Goal: Information Seeking & Learning: Learn about a topic

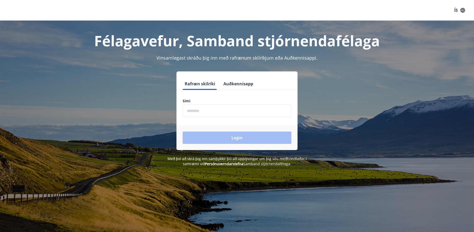
click at [200, 110] on input "phone" at bounding box center [237, 110] width 109 height 13
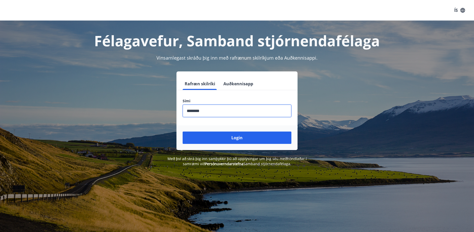
type input "********"
click at [183, 131] on button "Login" at bounding box center [237, 137] width 109 height 12
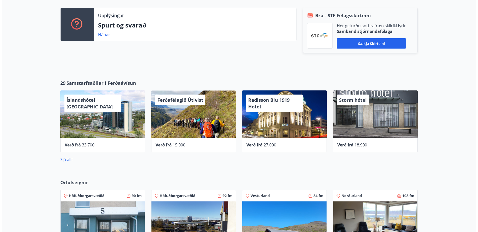
scroll to position [187, 0]
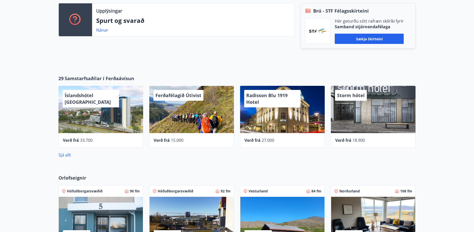
click at [186, 108] on div "Ferðafélagið Útivist" at bounding box center [191, 109] width 85 height 47
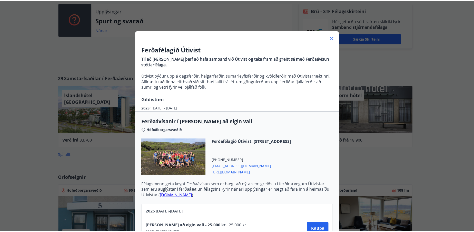
scroll to position [0, 0]
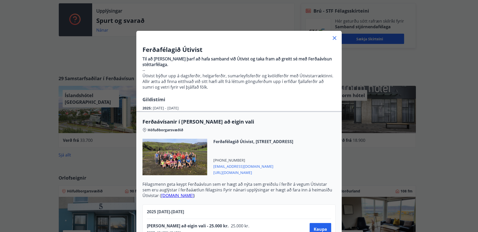
click at [333, 37] on icon at bounding box center [335, 38] width 4 height 4
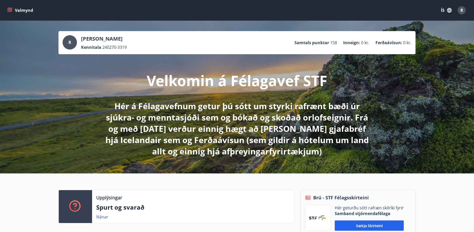
click at [10, 11] on icon "menu" at bounding box center [10, 10] width 6 height 1
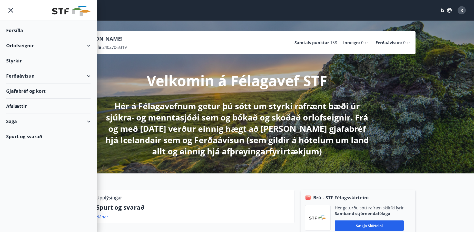
click at [89, 121] on div "Saga" at bounding box center [48, 121] width 84 height 15
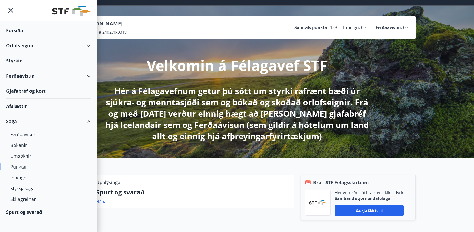
scroll to position [23, 0]
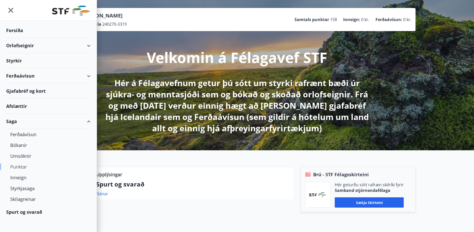
click at [19, 166] on div "Punktar" at bounding box center [48, 166] width 76 height 11
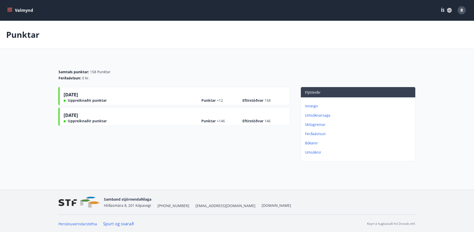
click at [313, 106] on p "Inneign" at bounding box center [359, 105] width 108 height 5
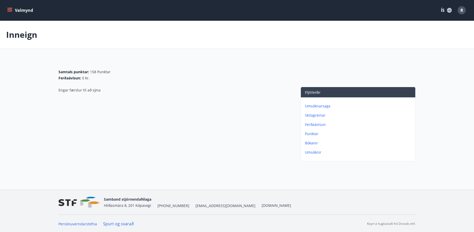
click at [313, 135] on p "Punktar" at bounding box center [359, 133] width 108 height 5
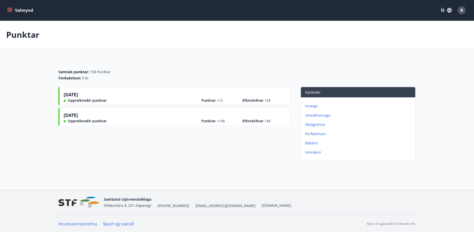
click at [95, 100] on span "Uppreiknaðir punktar" at bounding box center [87, 100] width 39 height 5
click at [312, 143] on p "Bókanir" at bounding box center [359, 142] width 108 height 5
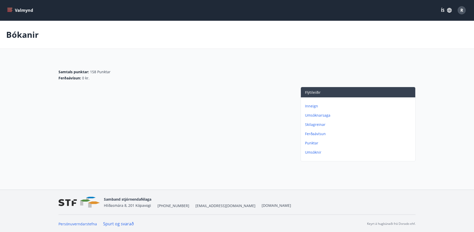
click at [308, 153] on p "Umsóknir" at bounding box center [359, 152] width 108 height 5
click at [21, 11] on button "Valmynd" at bounding box center [20, 10] width 29 height 9
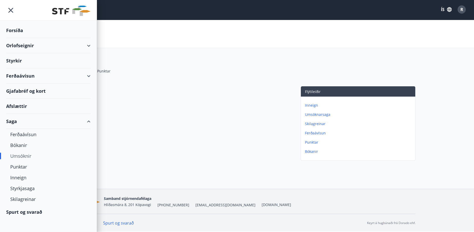
scroll to position [4, 0]
click at [86, 120] on div "Saga" at bounding box center [48, 121] width 84 height 15
click at [15, 105] on div "Afslættir" at bounding box center [48, 106] width 84 height 15
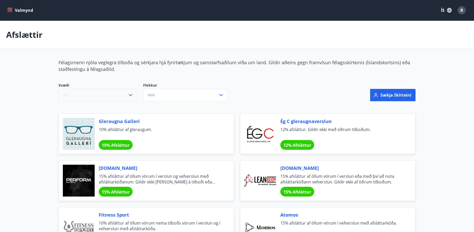
click at [129, 98] on icon "button" at bounding box center [131, 95] width 6 height 6
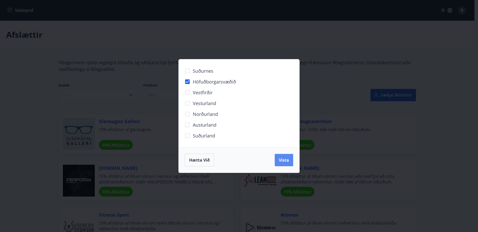
click at [279, 163] on span "Vista" at bounding box center [284, 160] width 10 height 6
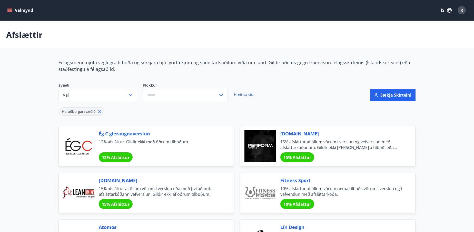
click at [159, 98] on input "text" at bounding box center [180, 95] width 75 height 13
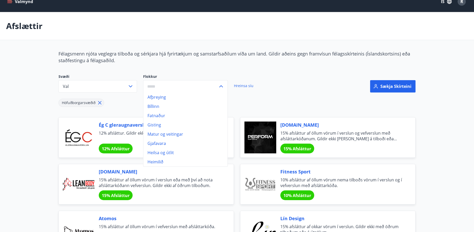
scroll to position [23, 0]
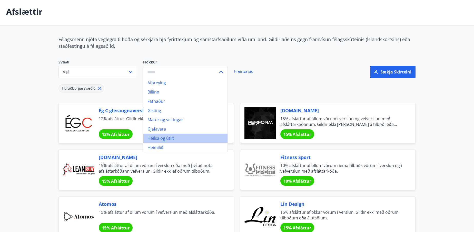
click at [172, 143] on li "Heilsa og útlit" at bounding box center [185, 137] width 84 height 9
type input "**********"
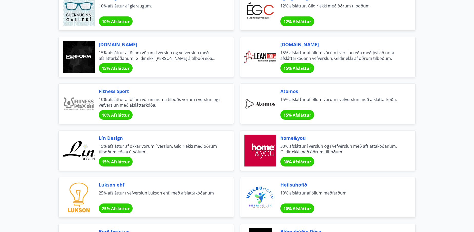
scroll to position [140, 0]
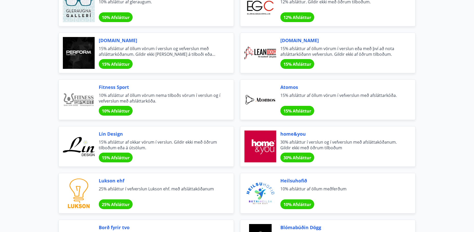
drag, startPoint x: 293, startPoint y: 65, endPoint x: 295, endPoint y: 44, distance: 20.9
drag, startPoint x: 295, startPoint y: 44, endPoint x: 286, endPoint y: 60, distance: 18.0
drag, startPoint x: 286, startPoint y: 60, endPoint x: 296, endPoint y: 50, distance: 13.6
click at [296, 50] on span "15% afsláttur af öllum vörum í verslun eða með því að nota afsláttarkóðann vefv…" at bounding box center [341, 51] width 123 height 11
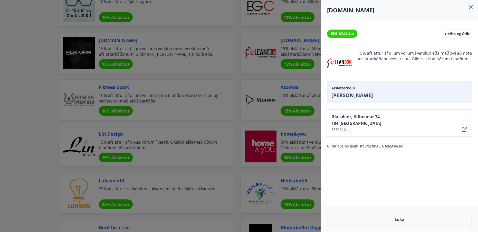
click at [249, 75] on div at bounding box center [239, 116] width 478 height 232
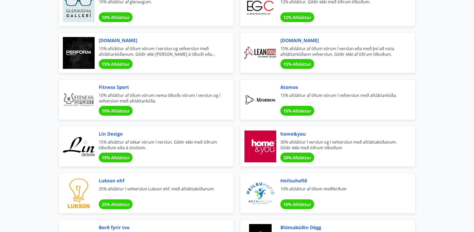
drag, startPoint x: 111, startPoint y: 88, endPoint x: 34, endPoint y: 99, distance: 77.8
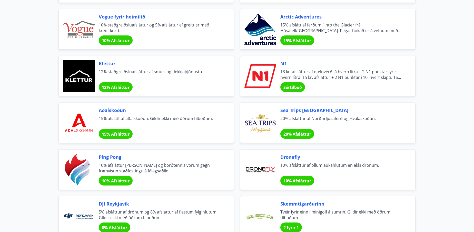
scroll to position [910, 0]
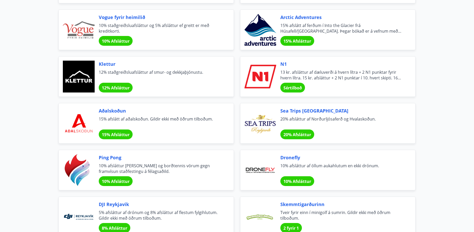
click at [291, 89] on span "Sértilboð" at bounding box center [293, 88] width 18 height 6
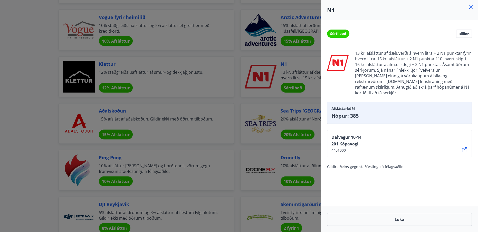
click at [37, 125] on div at bounding box center [239, 116] width 478 height 232
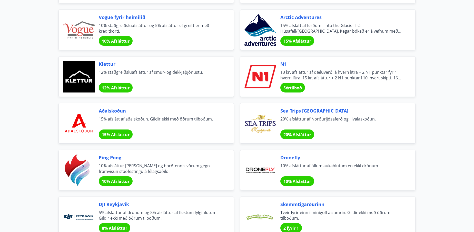
click at [292, 86] on span "Sértilboð" at bounding box center [293, 88] width 18 height 6
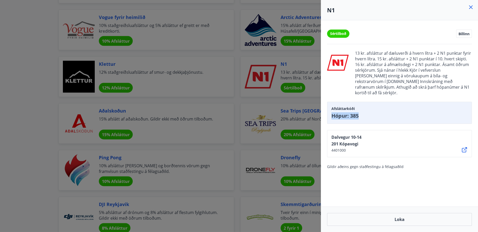
drag, startPoint x: 364, startPoint y: 109, endPoint x: 331, endPoint y: 111, distance: 33.4
click at [331, 111] on div "Afsláttarkóði Hópur: 385" at bounding box center [399, 113] width 145 height 22
copy span "Hópur: 385"
click at [470, 8] on icon at bounding box center [470, 7] width 1 height 1
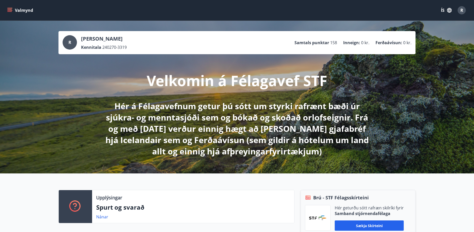
click at [12, 10] on icon "menu" at bounding box center [10, 10] width 6 height 1
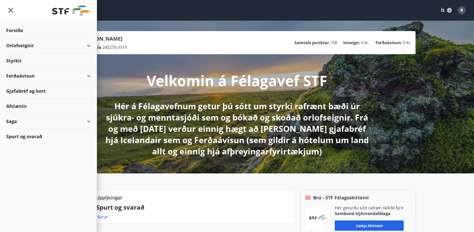
click at [21, 38] on div "Styrkir" at bounding box center [48, 30] width 84 height 15
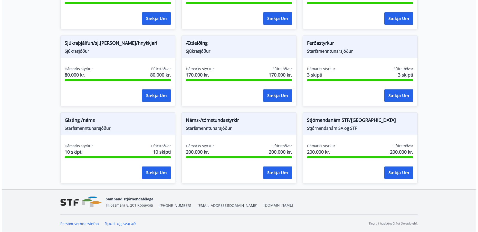
scroll to position [414, 0]
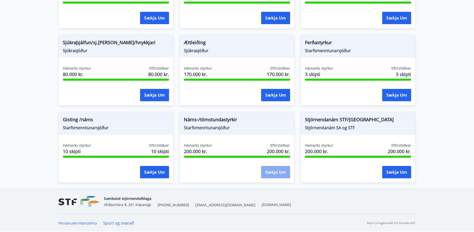
click at [276, 168] on button "Sækja um" at bounding box center [275, 172] width 29 height 12
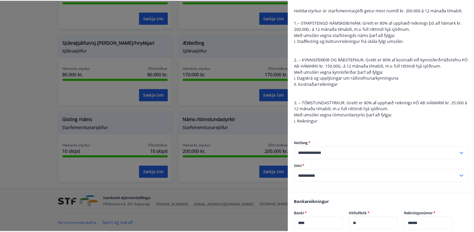
scroll to position [0, 0]
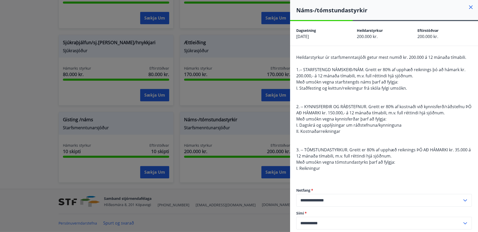
click at [469, 7] on icon at bounding box center [471, 7] width 4 height 4
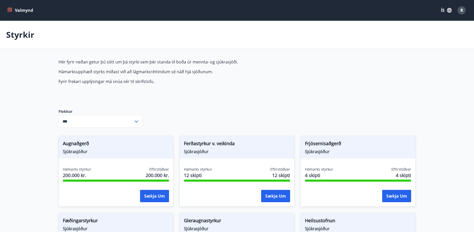
click at [99, 126] on input "***" at bounding box center [96, 121] width 75 height 13
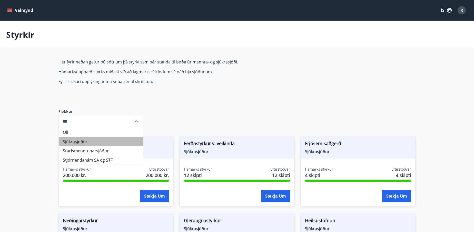
click at [79, 146] on li "Sjúkrasjóður" at bounding box center [101, 141] width 84 height 9
type input "**********"
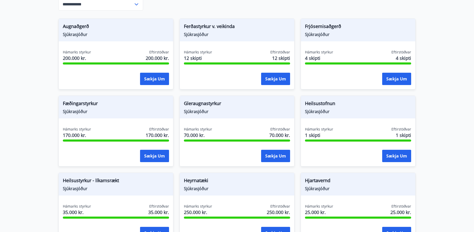
scroll to position [117, 0]
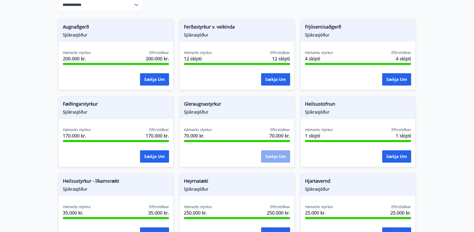
click at [280, 157] on button "Sækja um" at bounding box center [275, 156] width 29 height 12
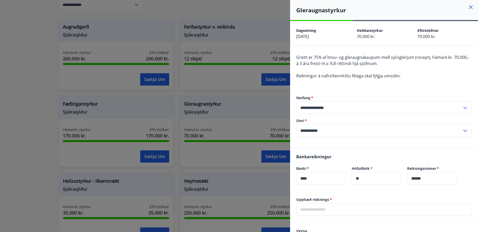
click at [468, 8] on icon at bounding box center [471, 7] width 6 height 6
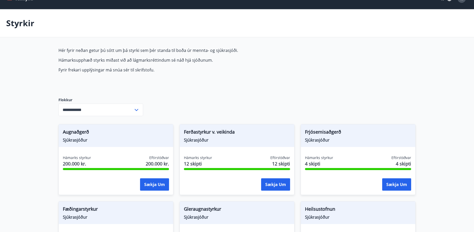
scroll to position [0, 0]
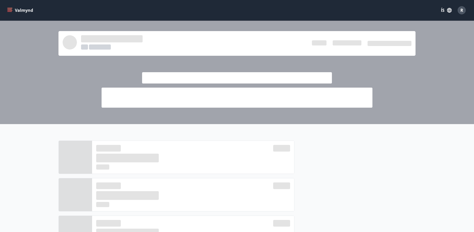
click at [30, 85] on div at bounding box center [237, 72] width 474 height 103
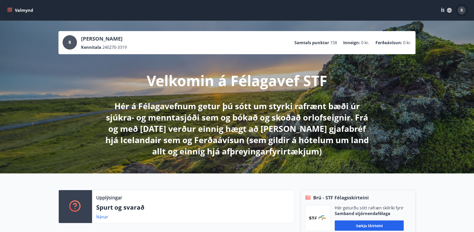
click at [464, 8] on div "R" at bounding box center [462, 10] width 8 height 8
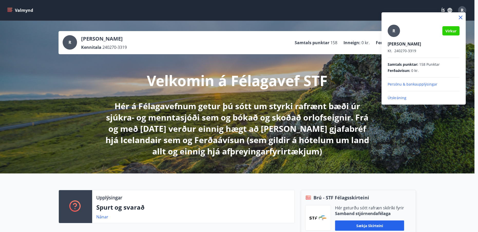
click at [4, 9] on div at bounding box center [239, 116] width 478 height 232
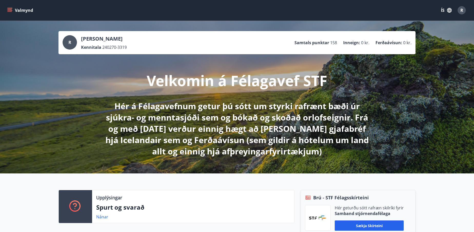
click at [11, 8] on icon "menu" at bounding box center [9, 10] width 5 height 5
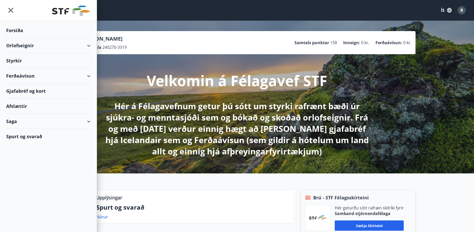
click at [71, 120] on div "Saga" at bounding box center [48, 121] width 84 height 15
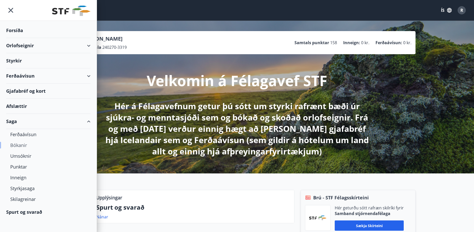
click at [25, 143] on div "Bókanir" at bounding box center [48, 145] width 76 height 11
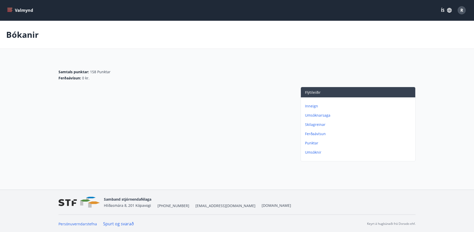
click at [8, 9] on icon "menu" at bounding box center [9, 9] width 5 height 1
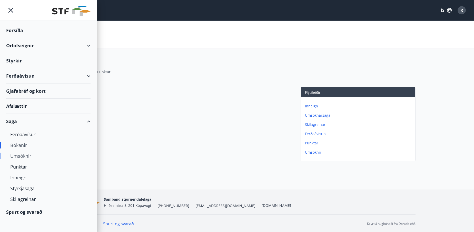
click at [24, 157] on div "Umsóknir" at bounding box center [48, 155] width 76 height 11
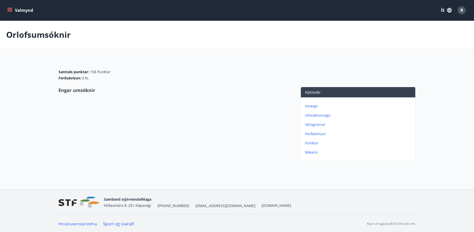
click at [6, 9] on button "Valmynd" at bounding box center [20, 10] width 29 height 9
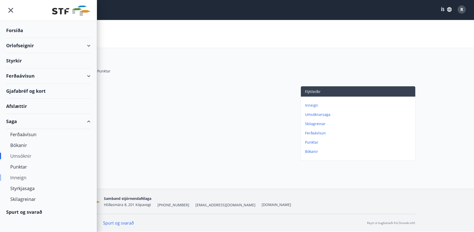
scroll to position [4, 0]
click at [23, 188] on div "Styrkjasaga" at bounding box center [48, 188] width 76 height 11
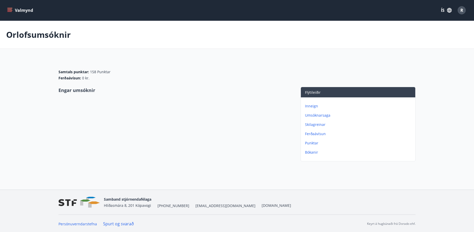
click at [11, 9] on icon "menu" at bounding box center [9, 9] width 5 height 1
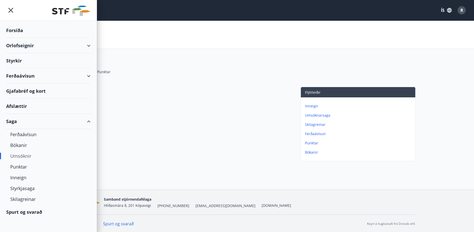
click at [85, 121] on div "Saga" at bounding box center [48, 121] width 84 height 15
click at [25, 38] on div "Styrkir" at bounding box center [48, 30] width 84 height 15
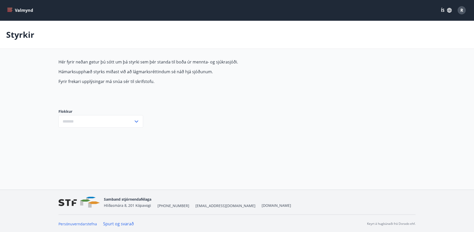
type input "***"
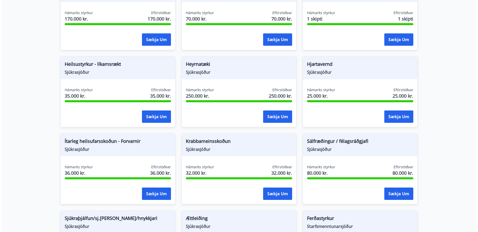
scroll to position [257, 0]
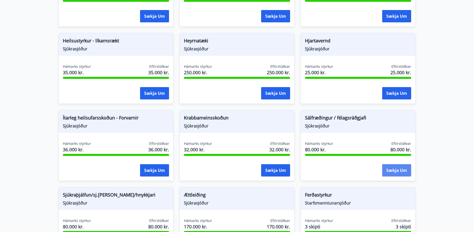
click at [398, 173] on button "Sækja um" at bounding box center [396, 170] width 29 height 12
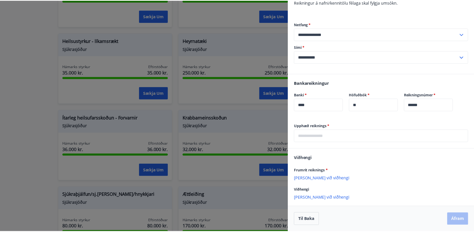
scroll to position [90, 0]
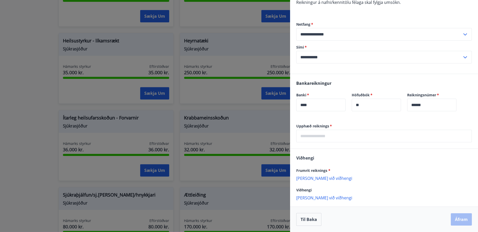
click at [240, 19] on div at bounding box center [239, 116] width 478 height 232
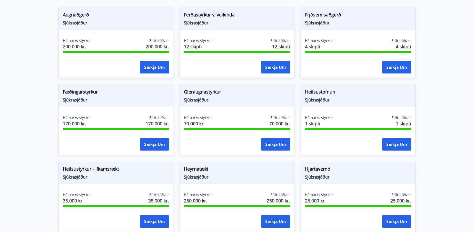
scroll to position [0, 0]
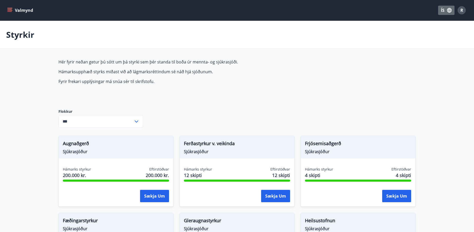
click at [442, 10] on button "ÍS" at bounding box center [446, 10] width 16 height 9
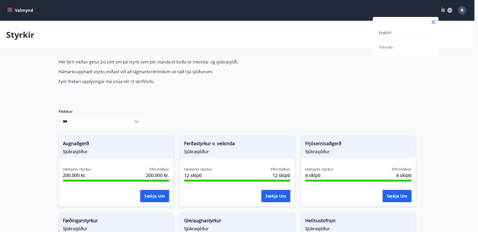
click at [442, 10] on div at bounding box center [239, 116] width 478 height 232
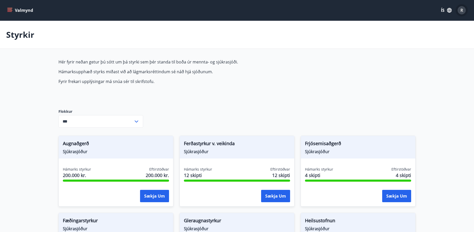
click at [465, 12] on div "R" at bounding box center [462, 10] width 8 height 8
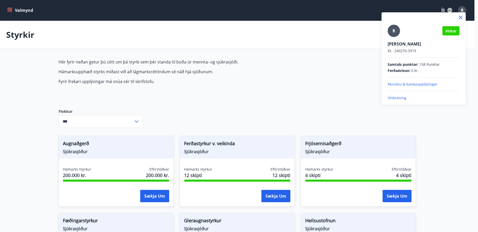
click at [8, 9] on div at bounding box center [239, 116] width 478 height 232
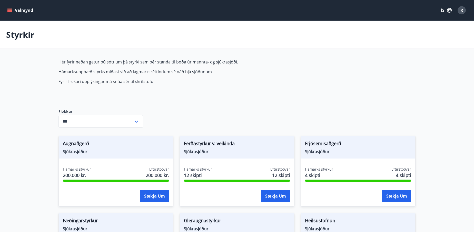
click at [12, 12] on icon "menu" at bounding box center [9, 10] width 5 height 5
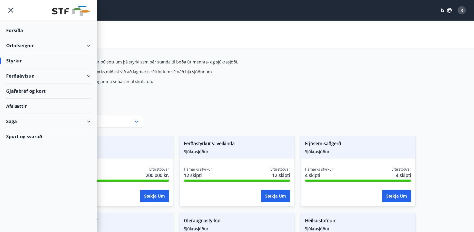
click at [14, 120] on div "Saga" at bounding box center [48, 121] width 84 height 15
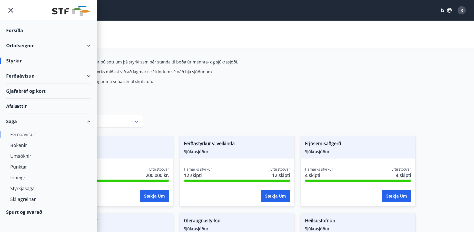
click at [22, 135] on div "Ferðaávísun" at bounding box center [48, 134] width 76 height 11
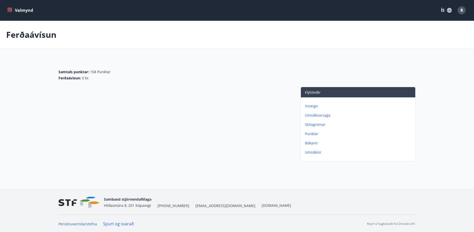
click at [313, 117] on p "Umsóknarsaga" at bounding box center [359, 115] width 108 height 5
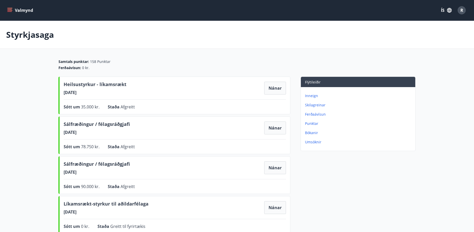
click at [19, 11] on button "Valmynd" at bounding box center [20, 10] width 29 height 9
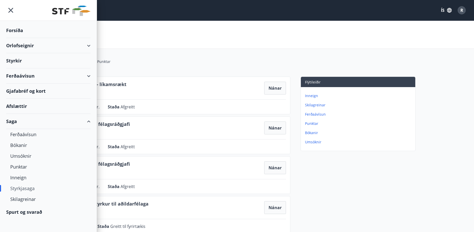
click at [15, 31] on div "Forsíða" at bounding box center [48, 30] width 84 height 15
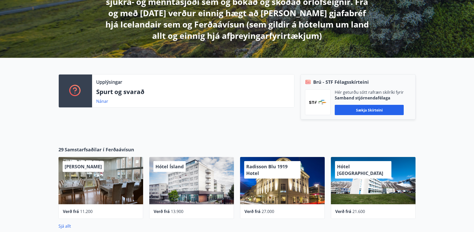
scroll to position [117, 0]
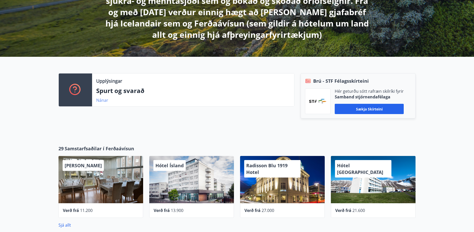
click at [101, 100] on link "Nánar" at bounding box center [102, 100] width 12 height 6
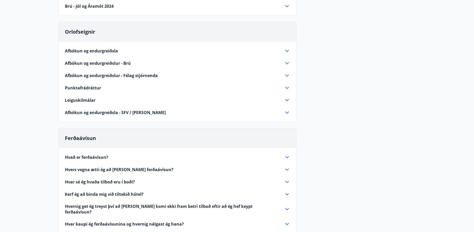
scroll to position [93, 0]
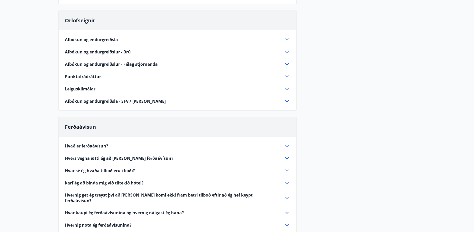
click at [101, 55] on span "Afbókun og endurgreiðslur - Brú" at bounding box center [98, 52] width 66 height 6
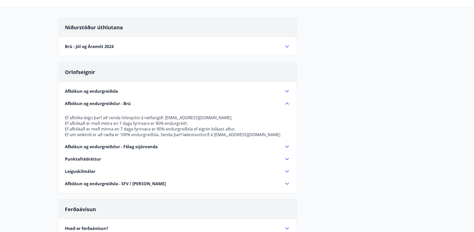
scroll to position [0, 0]
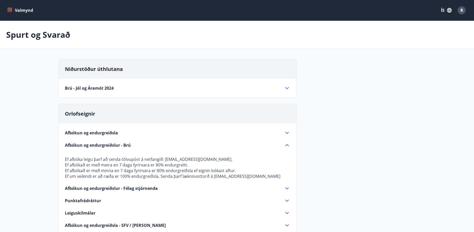
click at [39, 34] on p "Spurt og Svarað" at bounding box center [38, 34] width 64 height 11
click at [11, 9] on icon "menu" at bounding box center [9, 10] width 5 height 5
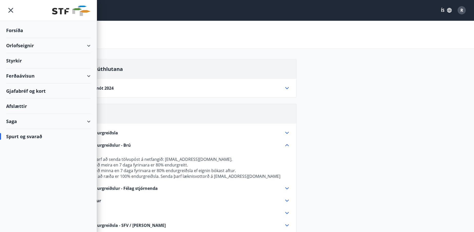
click at [64, 11] on img at bounding box center [71, 11] width 38 height 10
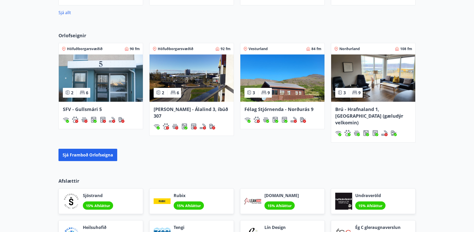
scroll to position [327, 0]
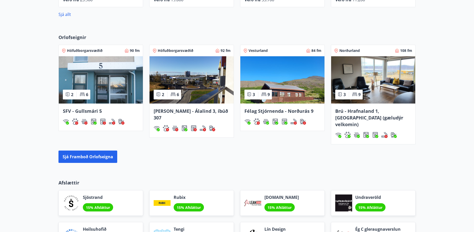
click at [379, 80] on img at bounding box center [373, 79] width 84 height 47
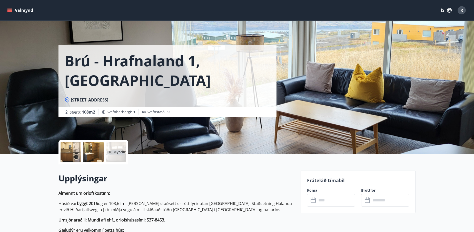
click at [75, 152] on div at bounding box center [71, 152] width 21 height 21
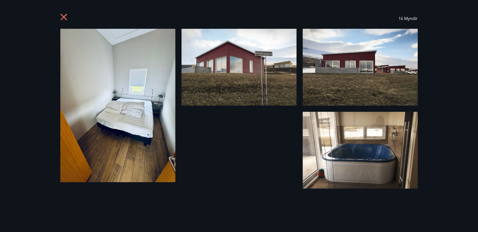
click at [134, 71] on img at bounding box center [117, 105] width 115 height 153
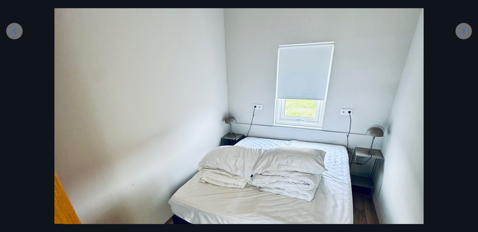
scroll to position [117, 0]
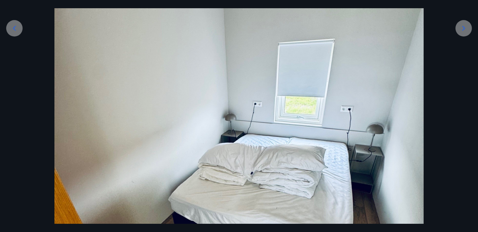
click at [464, 29] on icon at bounding box center [463, 28] width 8 height 8
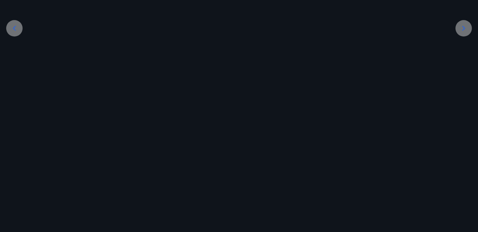
scroll to position [51, 0]
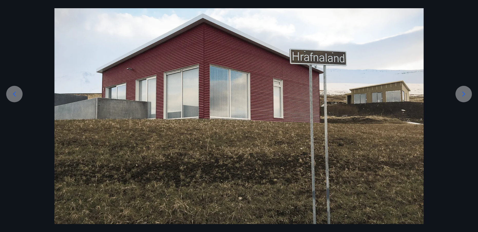
click at [464, 29] on div at bounding box center [239, 101] width 478 height 246
click at [467, 93] on icon at bounding box center [463, 94] width 8 height 8
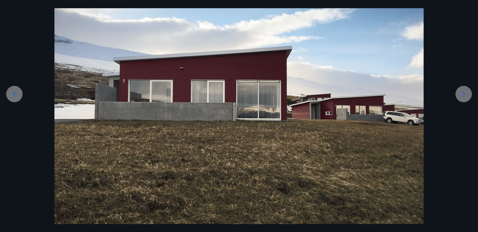
click at [467, 93] on icon at bounding box center [463, 94] width 8 height 8
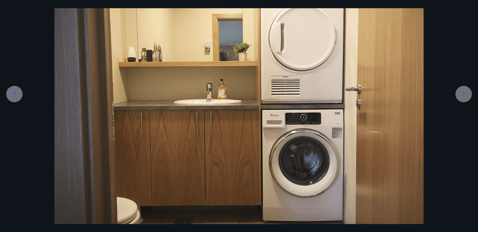
click at [467, 93] on icon at bounding box center [463, 94] width 8 height 8
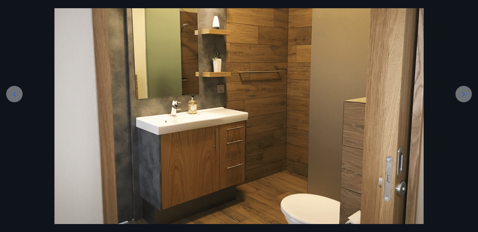
click at [467, 93] on icon at bounding box center [463, 94] width 8 height 8
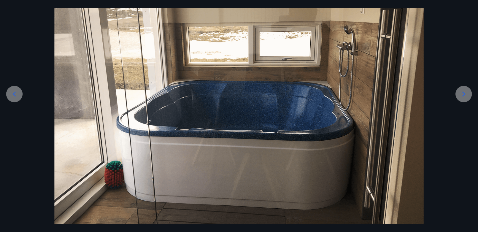
click at [467, 93] on icon at bounding box center [463, 94] width 8 height 8
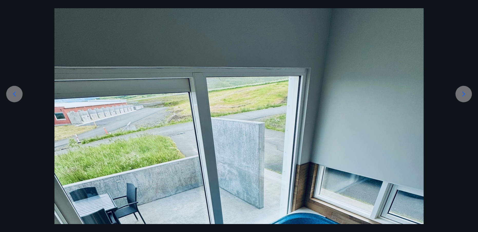
click at [467, 93] on icon at bounding box center [463, 94] width 8 height 8
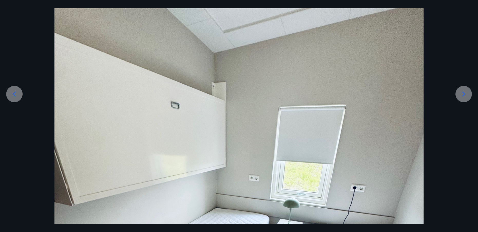
click at [467, 93] on icon at bounding box center [463, 94] width 8 height 8
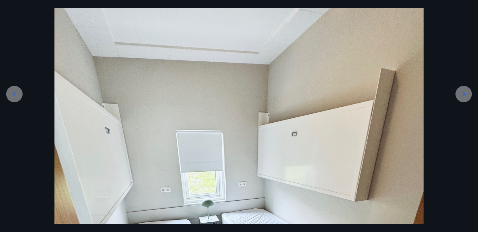
click at [467, 93] on icon at bounding box center [463, 94] width 8 height 8
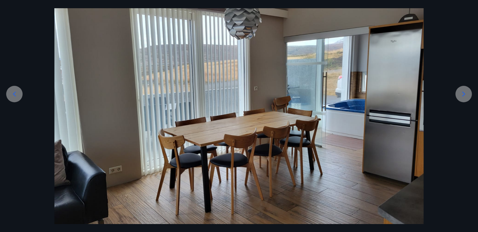
click at [467, 93] on icon at bounding box center [463, 94] width 8 height 8
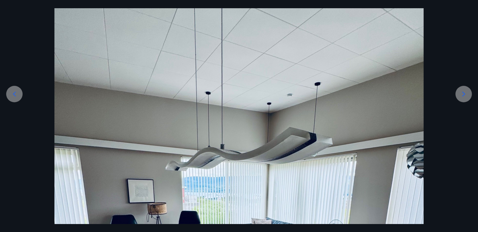
click at [467, 93] on icon at bounding box center [463, 94] width 8 height 8
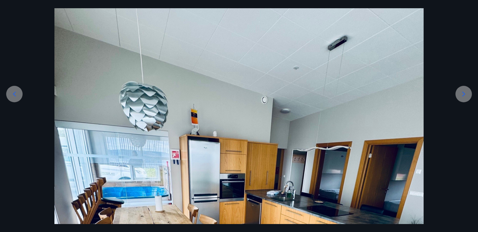
click at [467, 93] on icon at bounding box center [463, 94] width 8 height 8
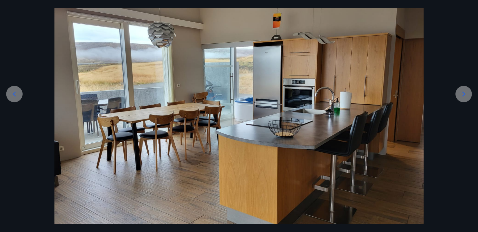
click at [467, 93] on icon at bounding box center [463, 94] width 8 height 8
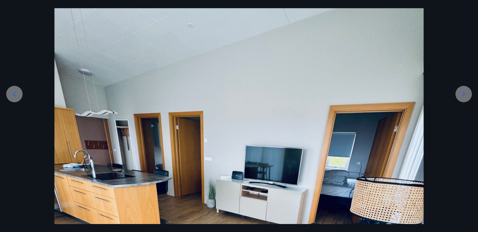
click at [467, 93] on icon at bounding box center [463, 94] width 8 height 8
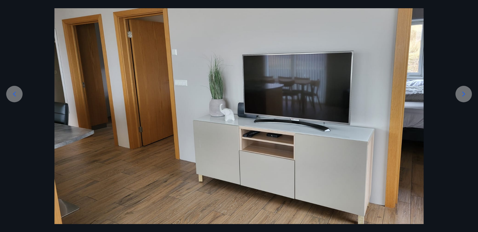
click at [467, 93] on icon at bounding box center [463, 94] width 8 height 8
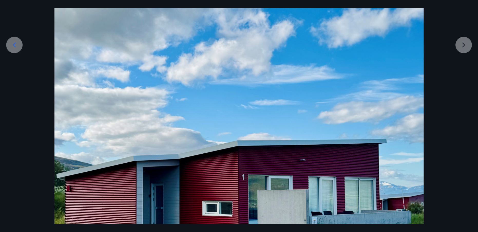
scroll to position [98, 0]
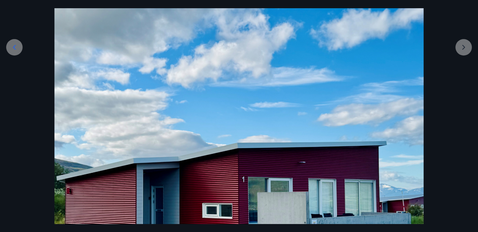
click at [465, 44] on div at bounding box center [239, 177] width 478 height 492
click at [460, 50] on div at bounding box center [239, 177] width 478 height 492
click at [464, 45] on div at bounding box center [239, 177] width 478 height 492
click at [466, 47] on div at bounding box center [239, 177] width 478 height 492
click at [459, 47] on div at bounding box center [239, 177] width 478 height 492
